Goal: Navigation & Orientation: Find specific page/section

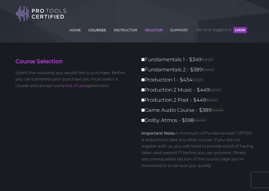
click at [96, 30] on link "COURSES" at bounding box center [97, 29] width 20 height 8
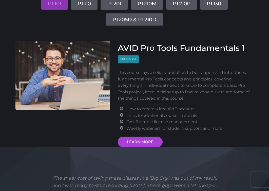
scroll to position [89, 0]
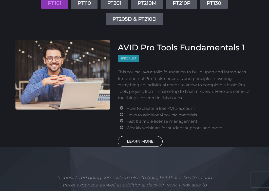
click at [150, 140] on link "LEARN MORE" at bounding box center [140, 141] width 45 height 11
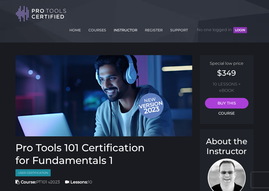
click at [124, 27] on link "INSTRUCTOR" at bounding box center [125, 29] width 26 height 8
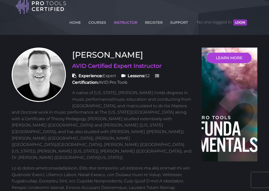
scroll to position [10, 0]
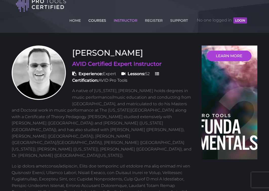
click at [95, 20] on link "COURSES" at bounding box center [97, 19] width 20 height 8
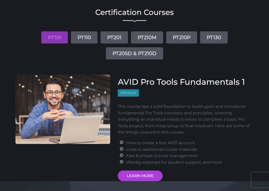
scroll to position [58, 0]
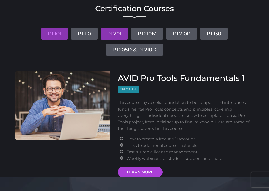
click at [114, 36] on link "PT201" at bounding box center [113, 34] width 27 height 12
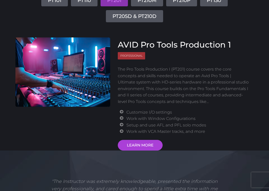
scroll to position [17, 0]
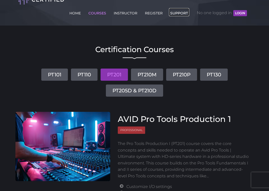
click at [179, 12] on link "SUPPORT" at bounding box center [179, 12] width 20 height 8
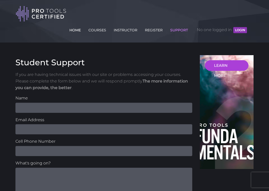
click at [72, 29] on link "HOME" at bounding box center [75, 29] width 14 height 8
